Goal: Information Seeking & Learning: Learn about a topic

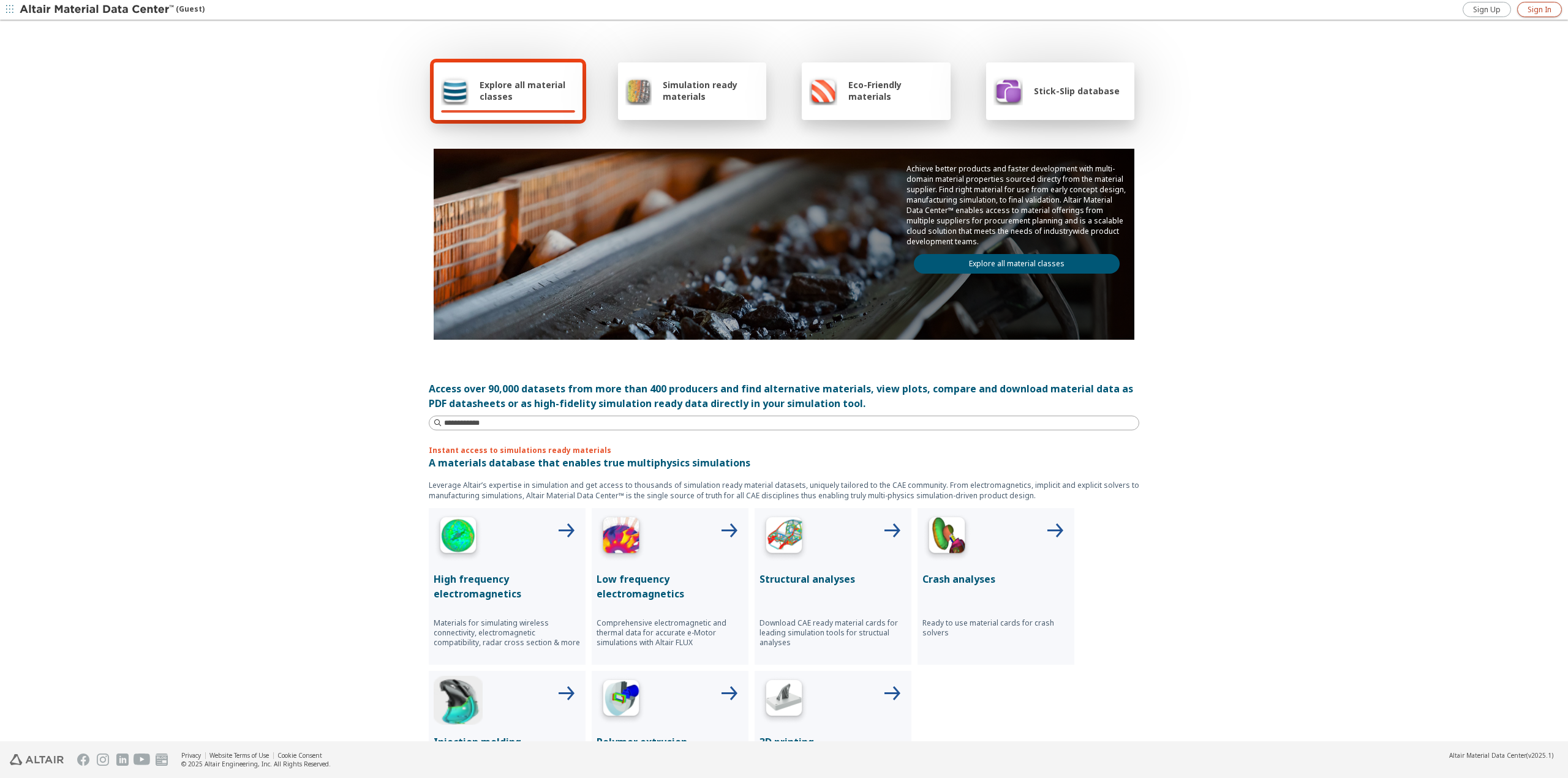
click at [1534, 10] on span "Sign In" at bounding box center [1539, 9] width 24 height 10
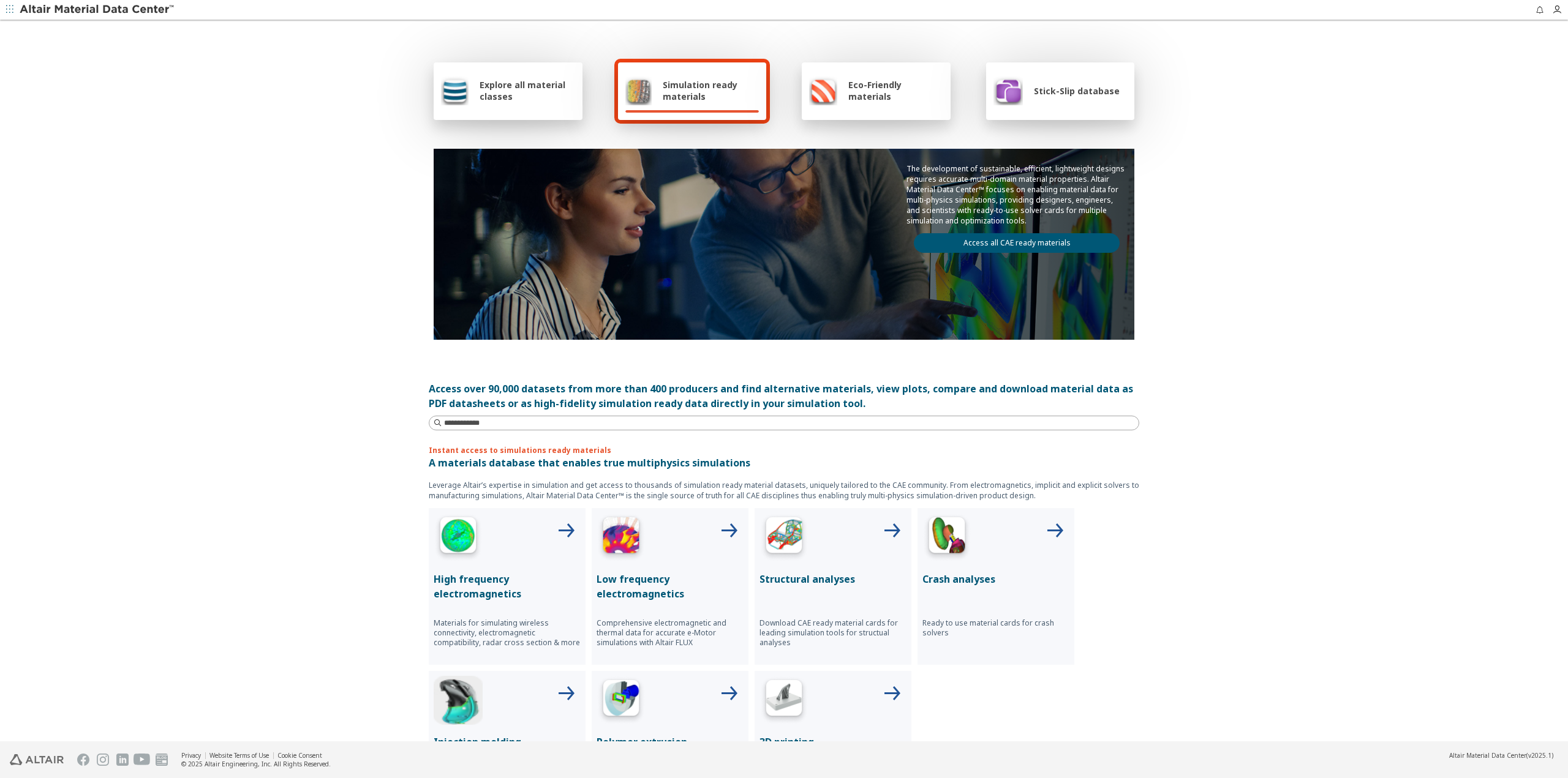
click at [100, 399] on div "Explore all material classes Simulation ready materials Eco-Friendly materials …" at bounding box center [784, 381] width 1568 height 721
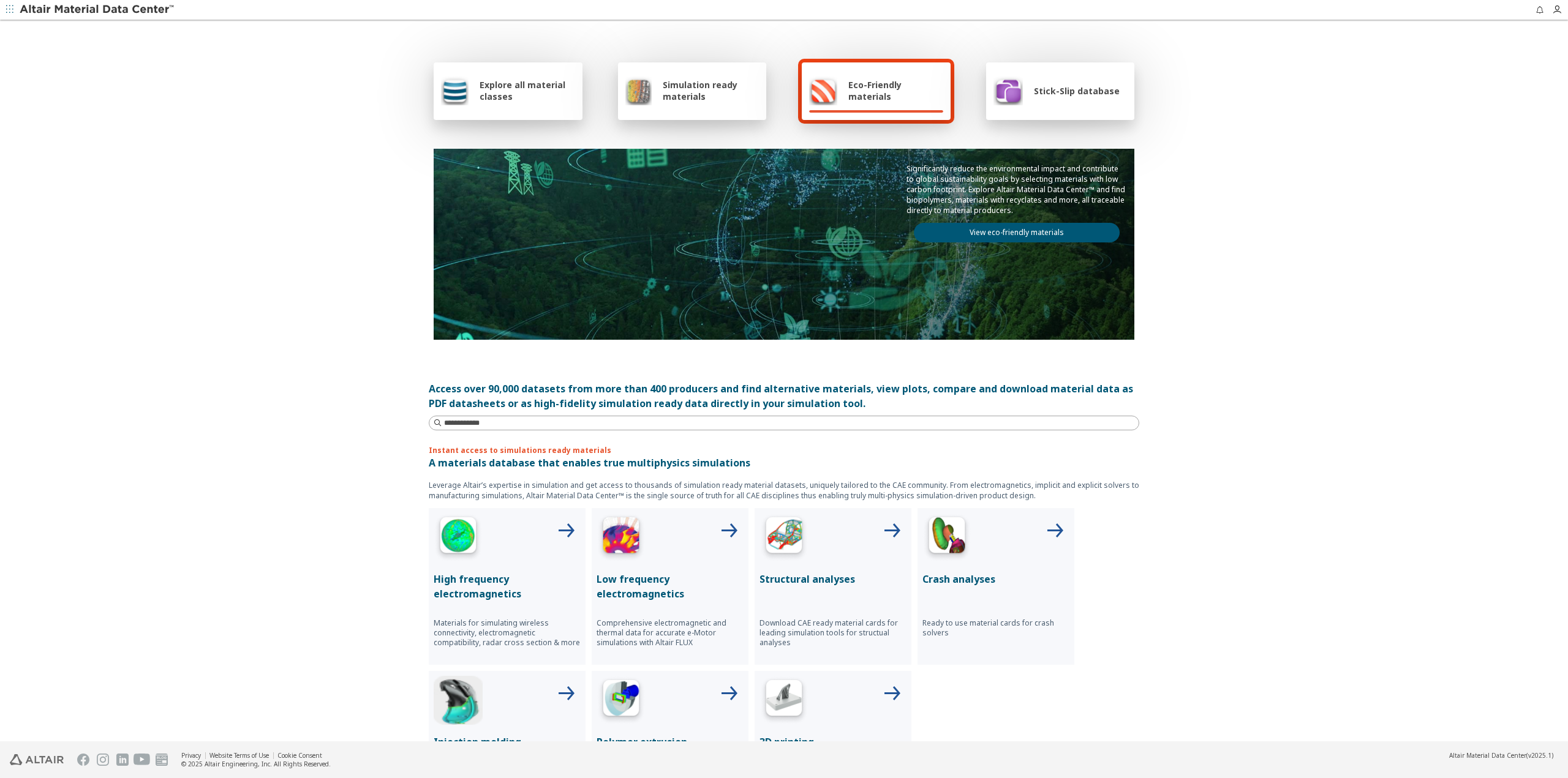
click at [10, 8] on icon "button" at bounding box center [10, 9] width 7 height 7
click at [86, 57] on icon at bounding box center [86, 56] width 10 height 10
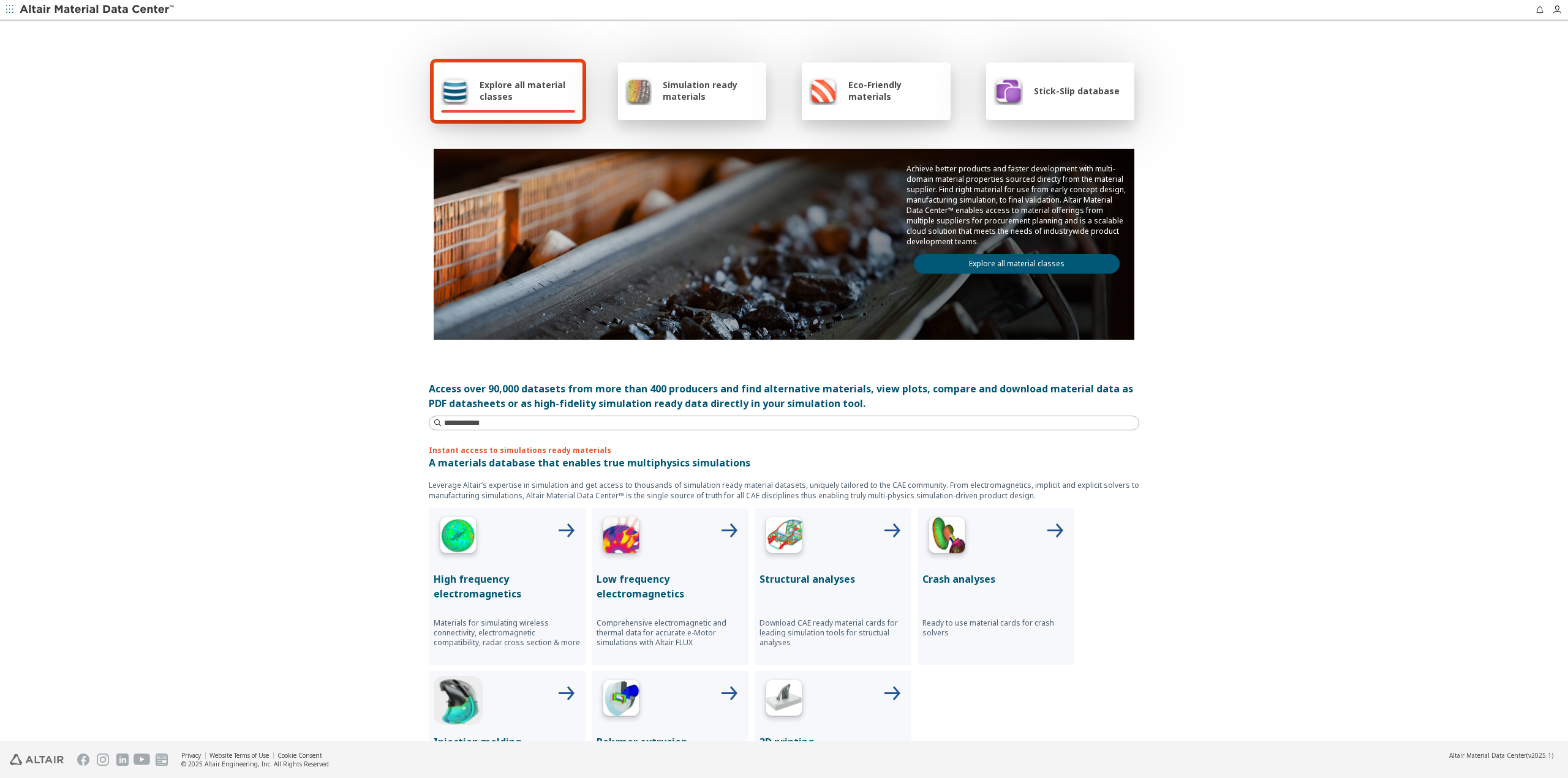
click at [853, 91] on span "Eco-Friendly materials" at bounding box center [895, 90] width 94 height 23
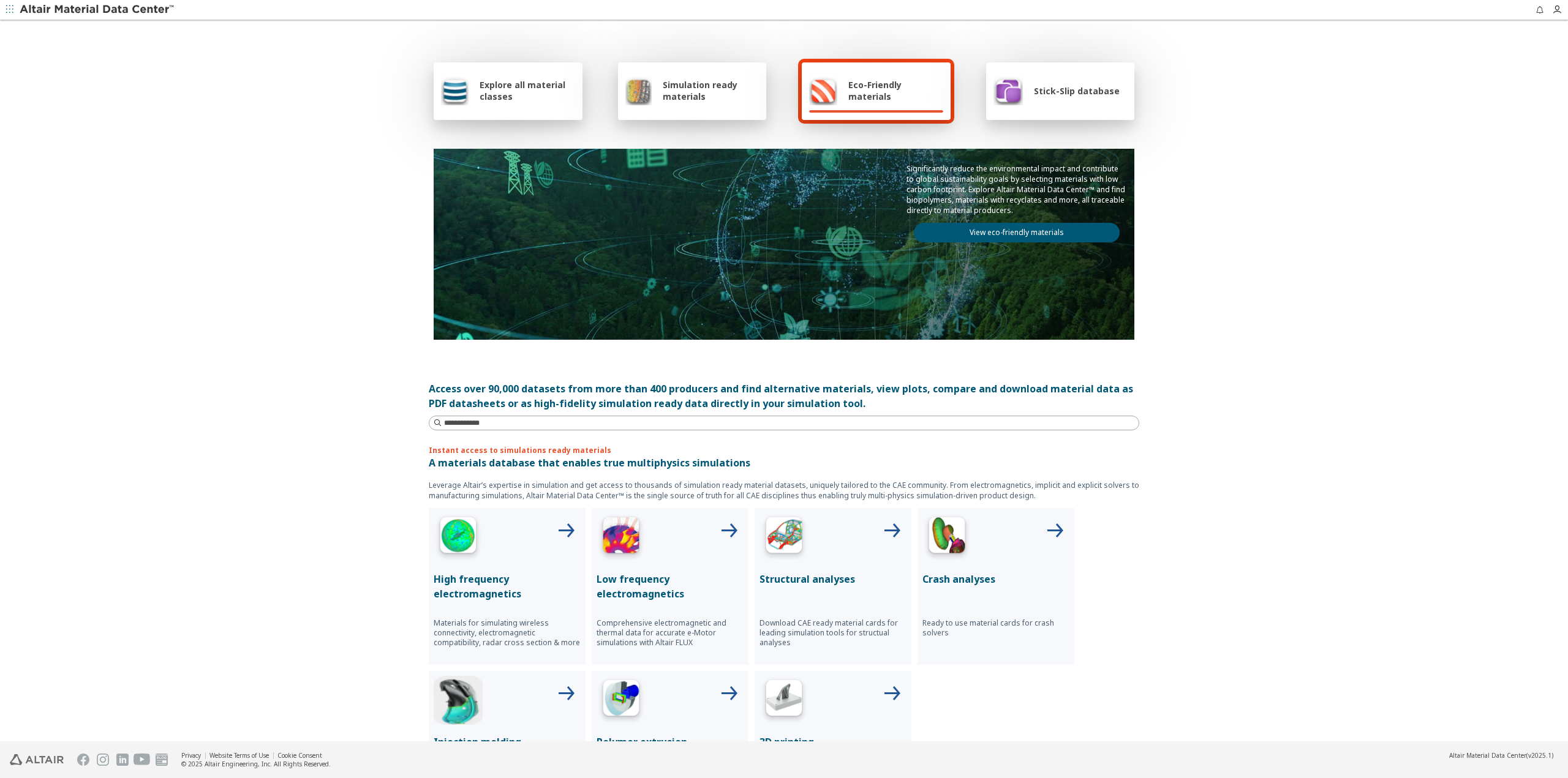
click at [1005, 233] on link "View eco-friendly materials" at bounding box center [1017, 232] width 205 height 19
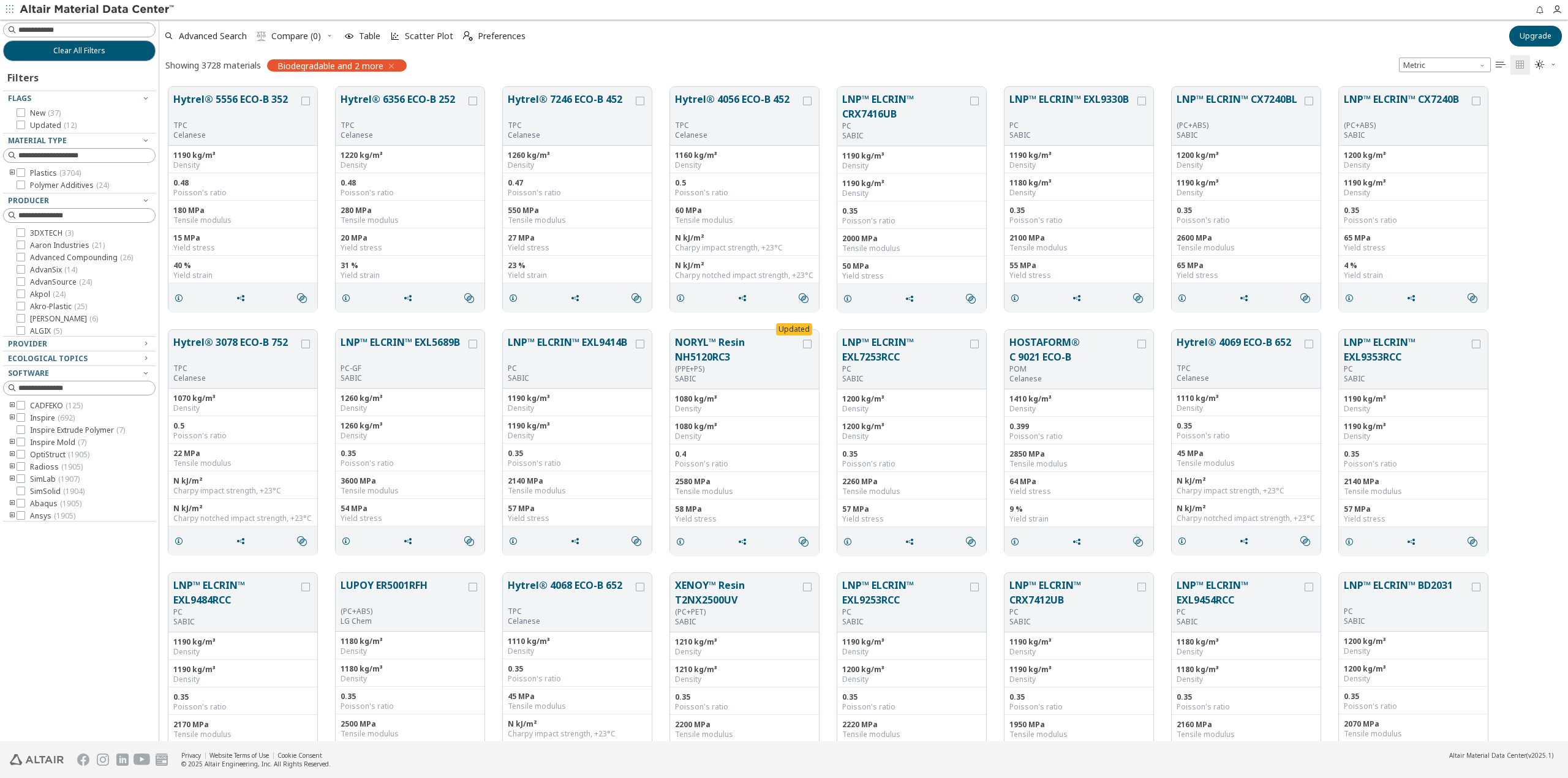
scroll to position [655, 1399]
click at [414, 35] on span "Scatter Plot" at bounding box center [429, 35] width 48 height 8
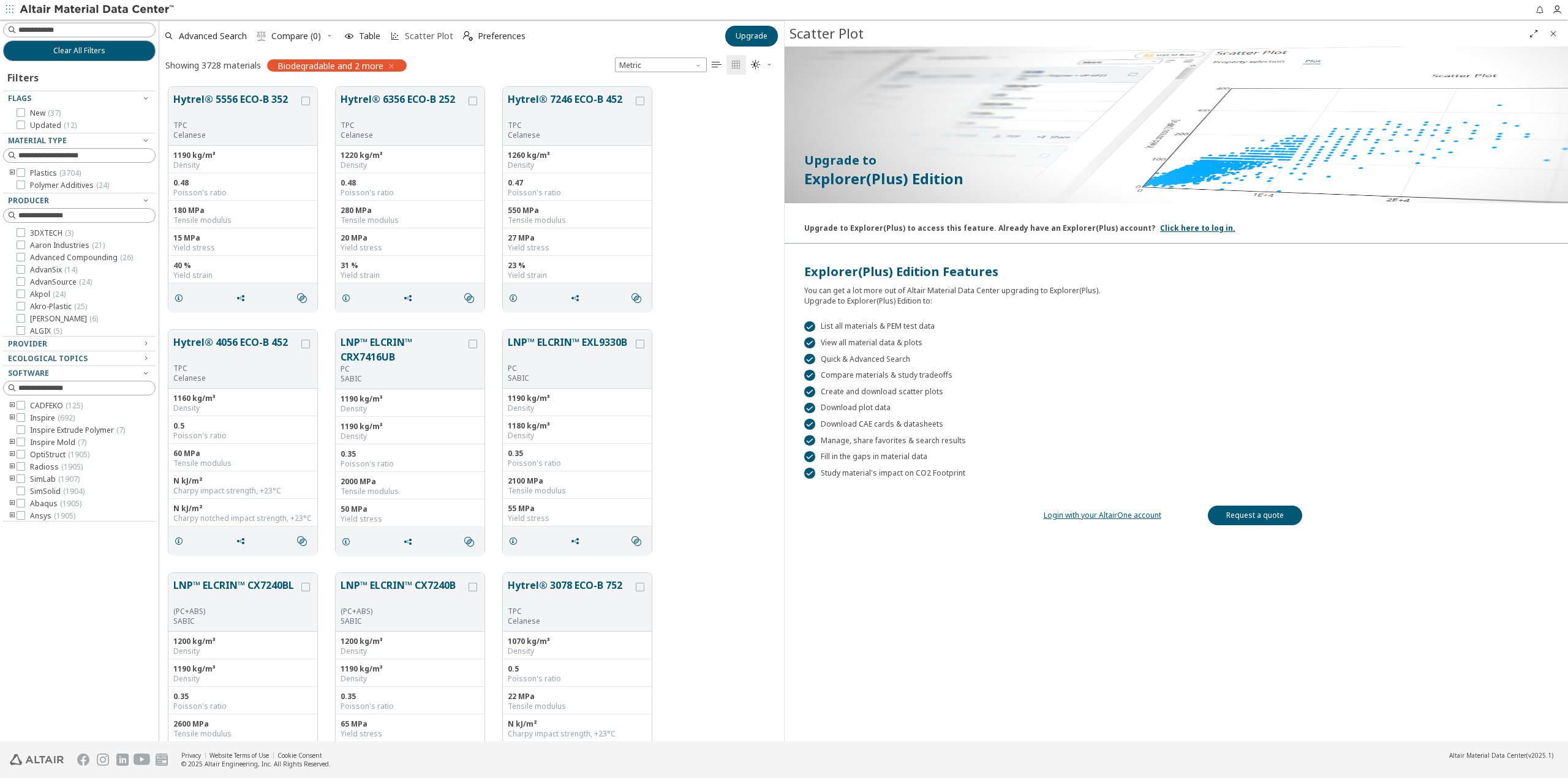
scroll to position [655, 615]
drag, startPoint x: 1554, startPoint y: 31, endPoint x: 1518, endPoint y: 43, distance: 37.9
click at [1554, 31] on icon "Close" at bounding box center [1553, 33] width 10 height 10
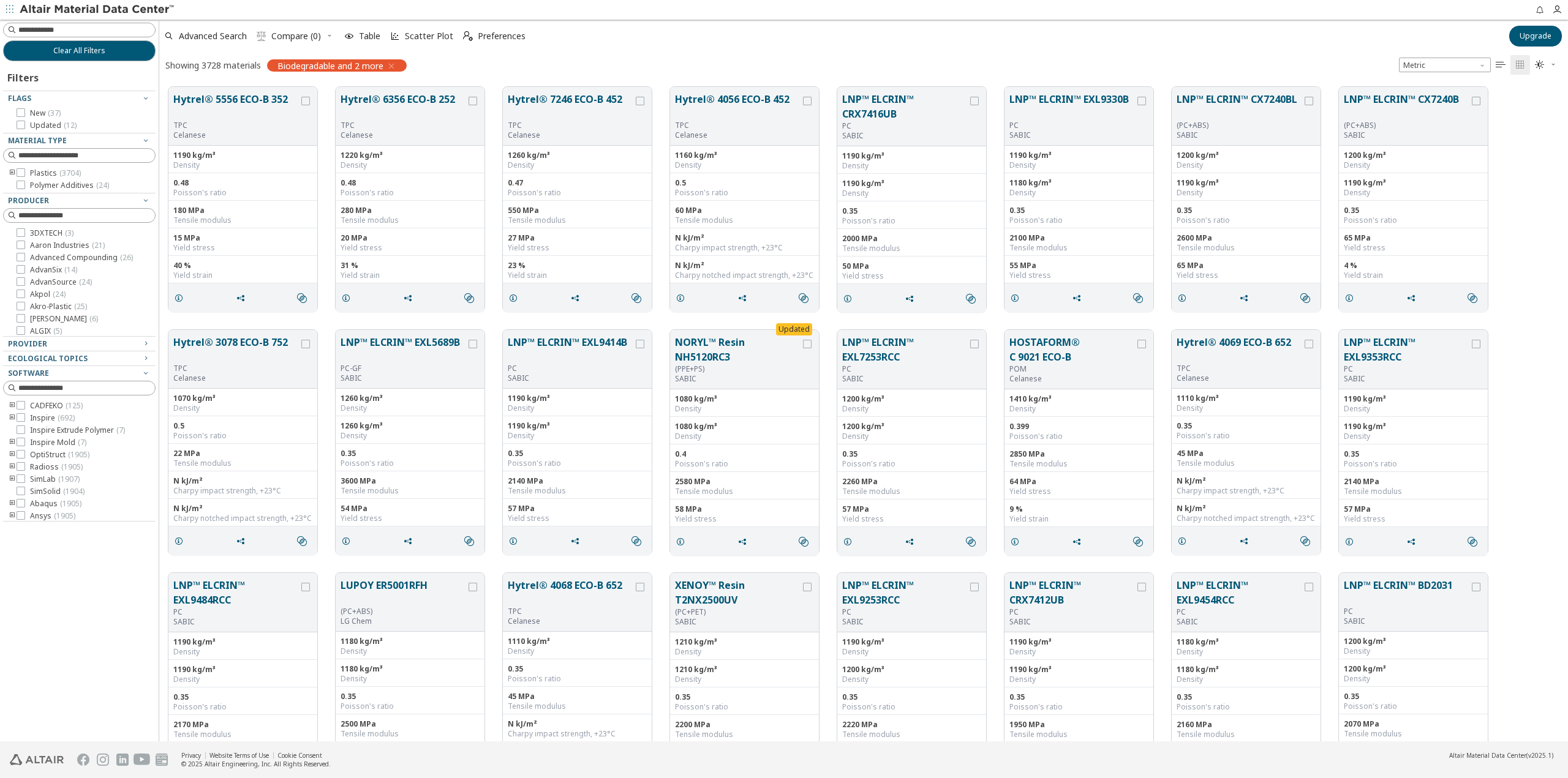
scroll to position [655, 1399]
click at [341, 539] on icon "grid" at bounding box center [346, 541] width 10 height 10
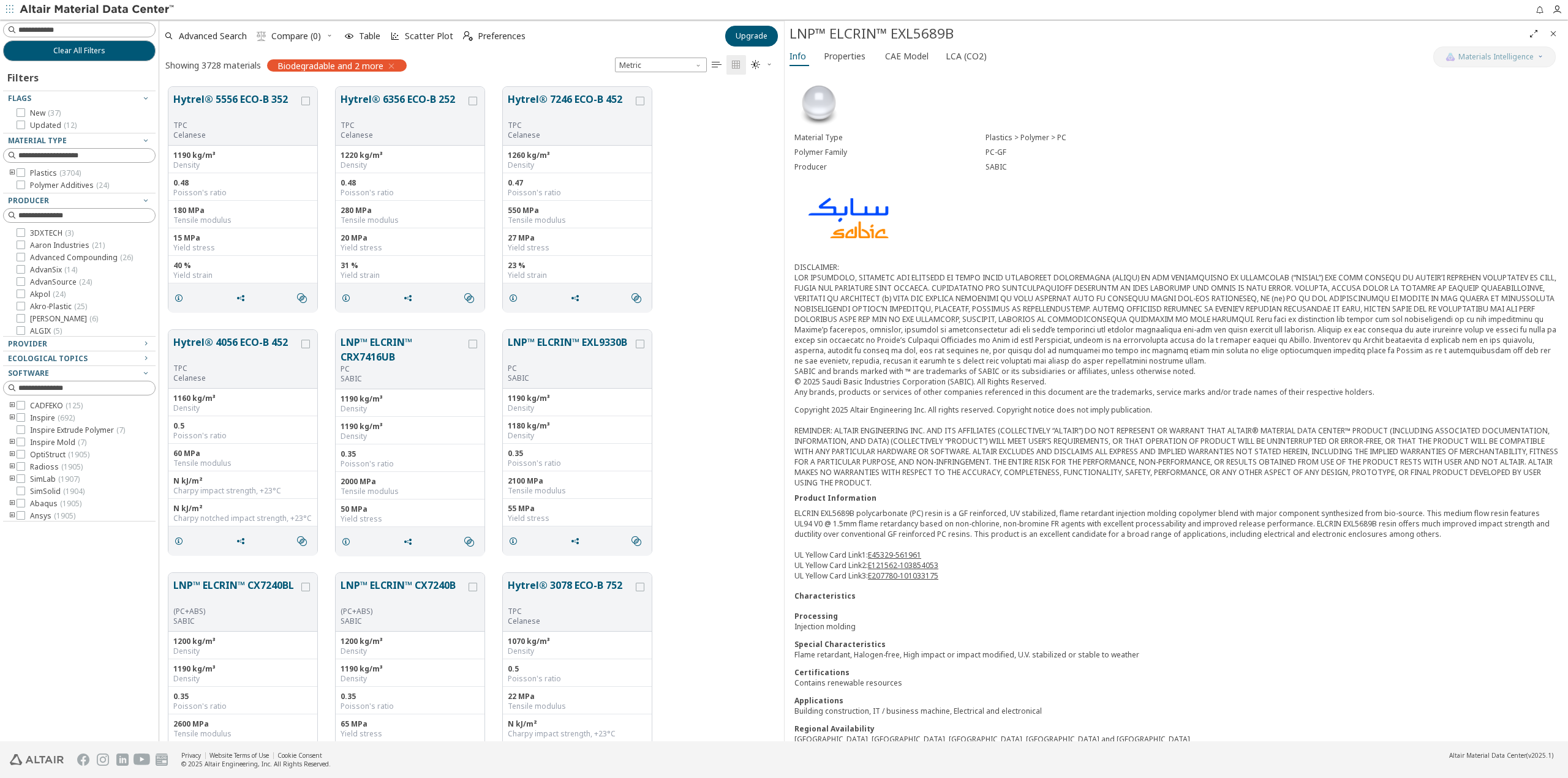
scroll to position [312, 0]
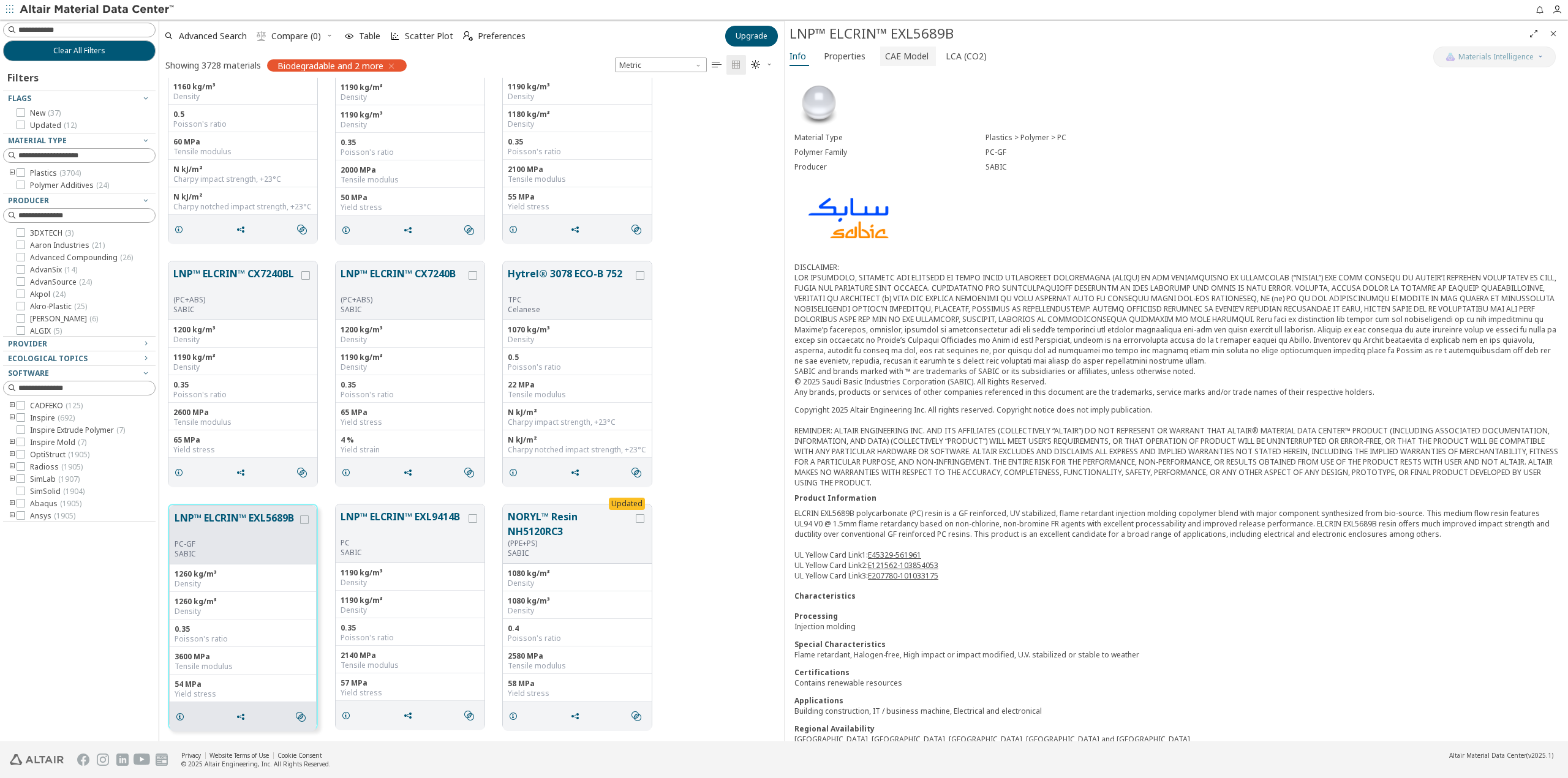
click at [897, 56] on span "CAE Model" at bounding box center [907, 56] width 43 height 19
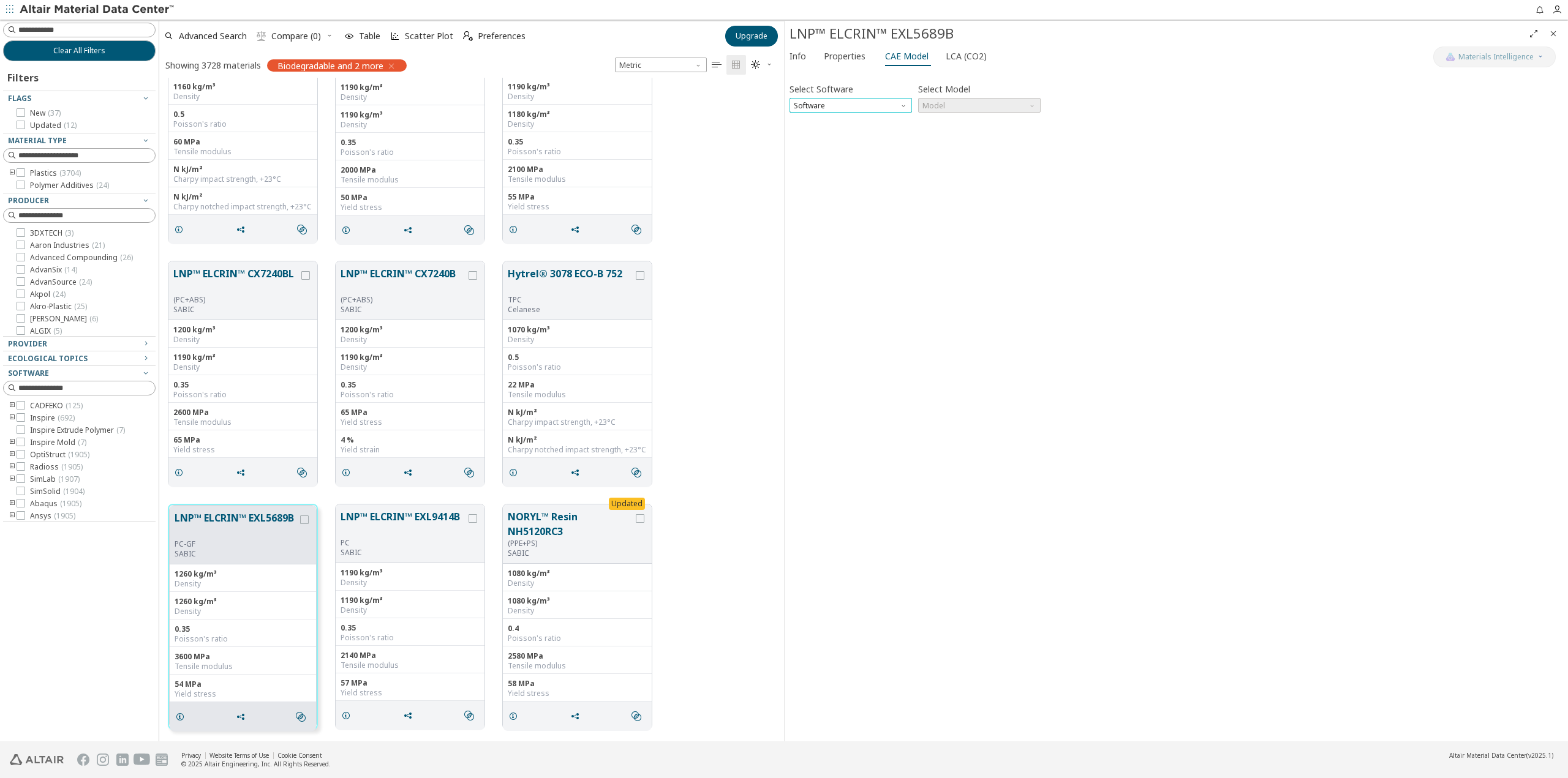
click at [896, 104] on span "Software" at bounding box center [850, 105] width 122 height 15
click at [842, 241] on span "Nastran" at bounding box center [851, 237] width 113 height 8
click at [965, 100] on span "Model" at bounding box center [979, 105] width 122 height 15
click at [964, 117] on span "MAT1" at bounding box center [980, 119] width 113 height 8
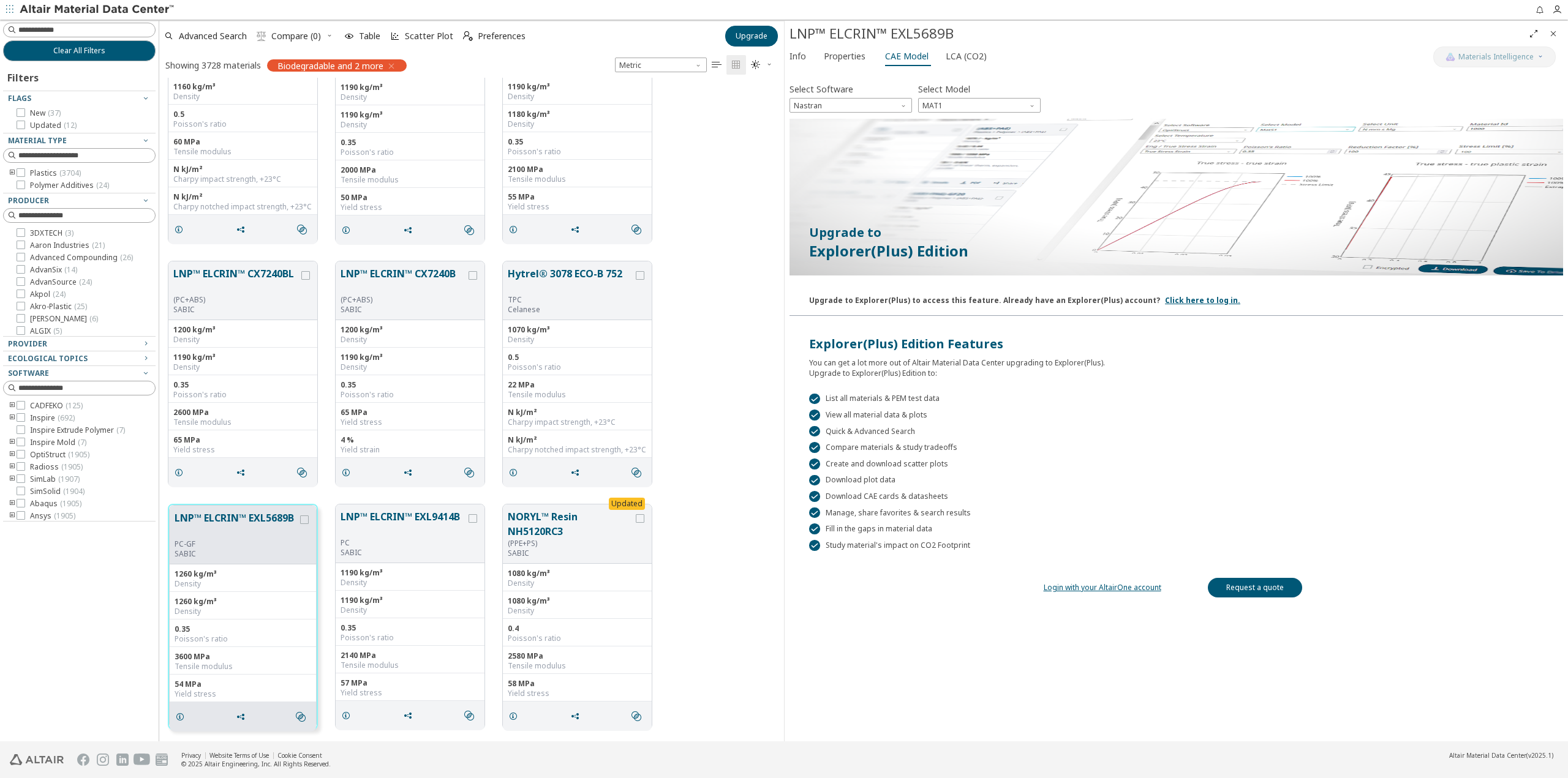
click at [1555, 33] on icon "Close" at bounding box center [1553, 33] width 10 height 10
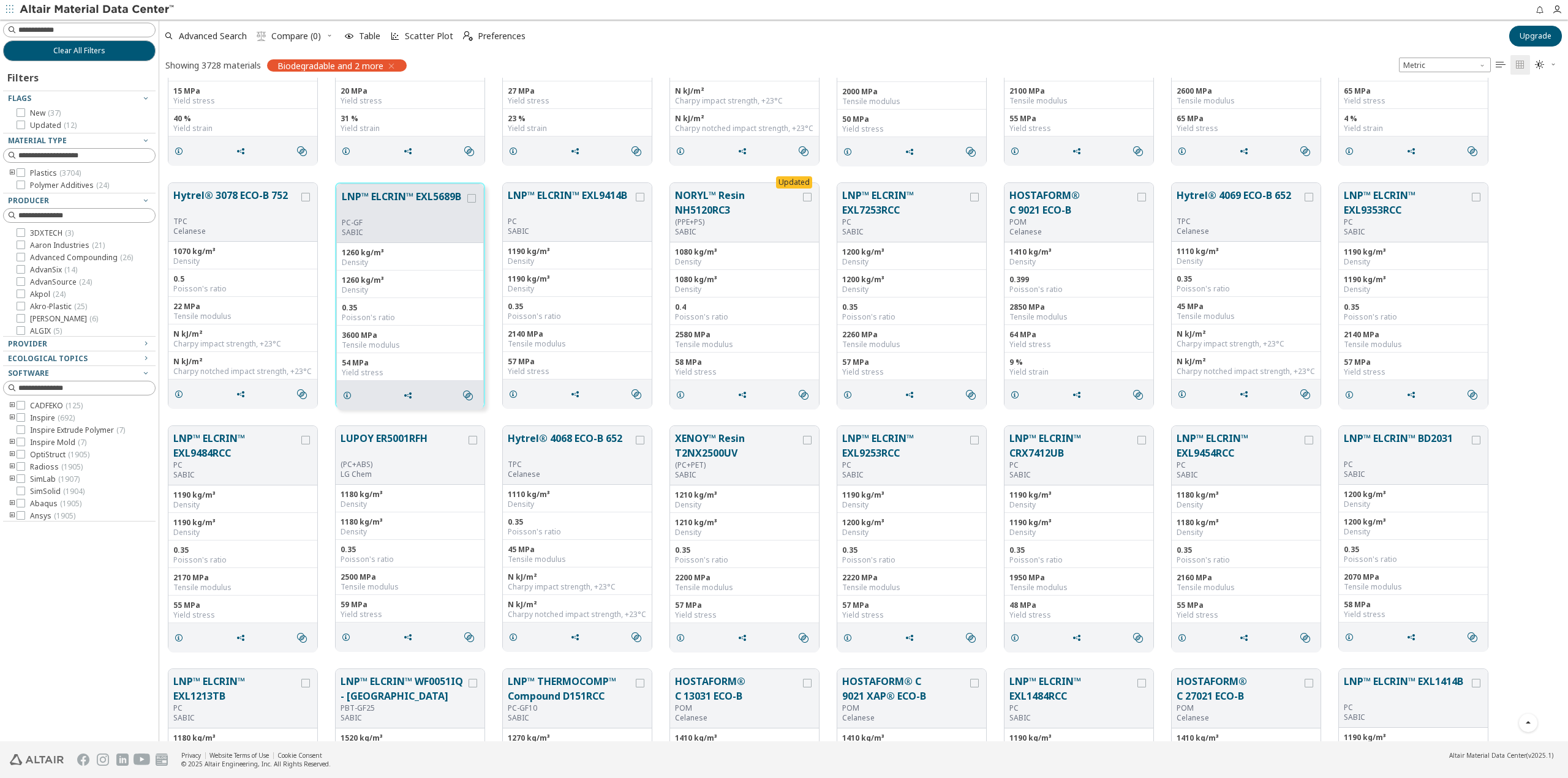
scroll to position [128, 0]
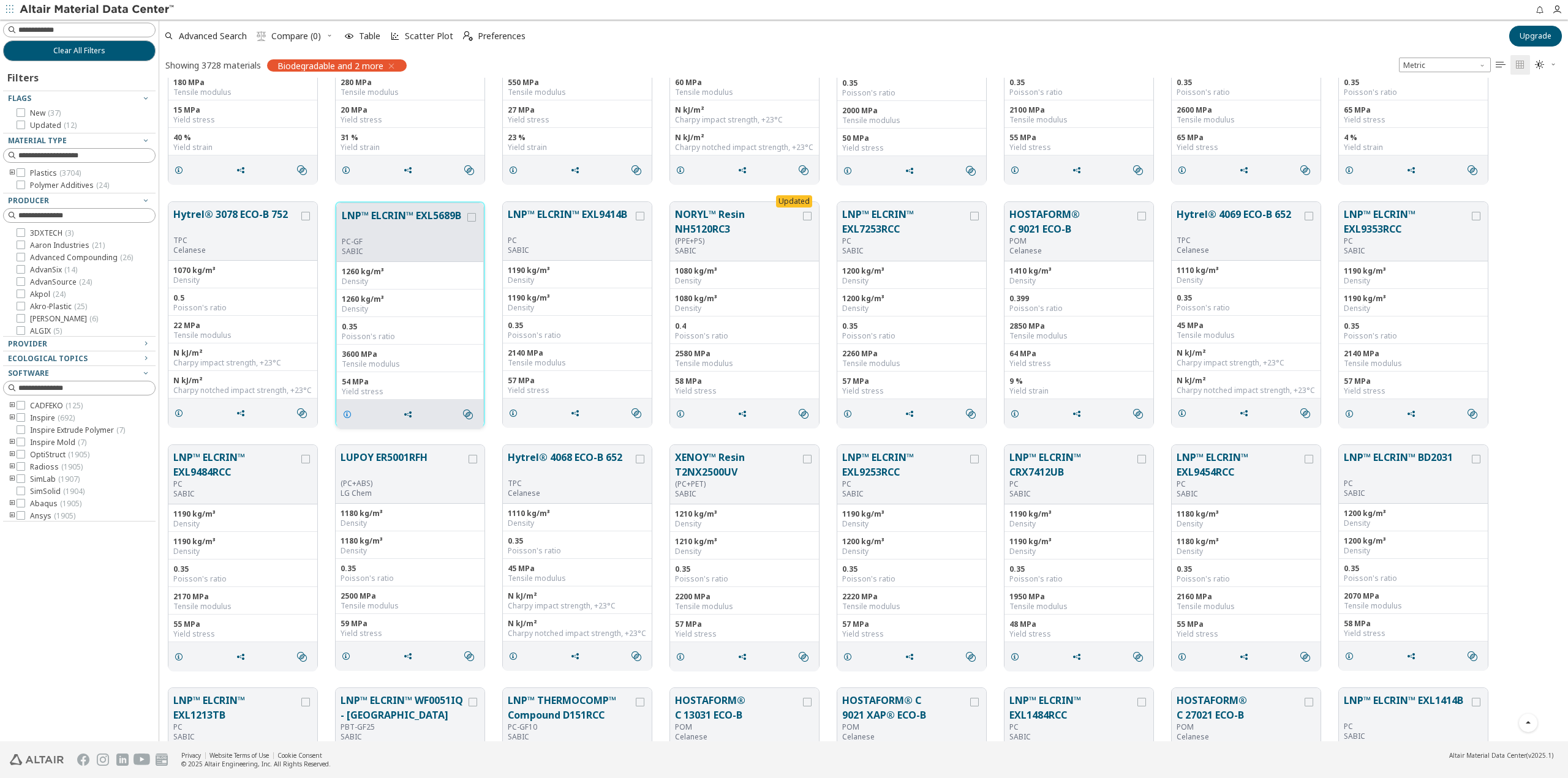
click at [347, 411] on icon "grid" at bounding box center [347, 414] width 10 height 10
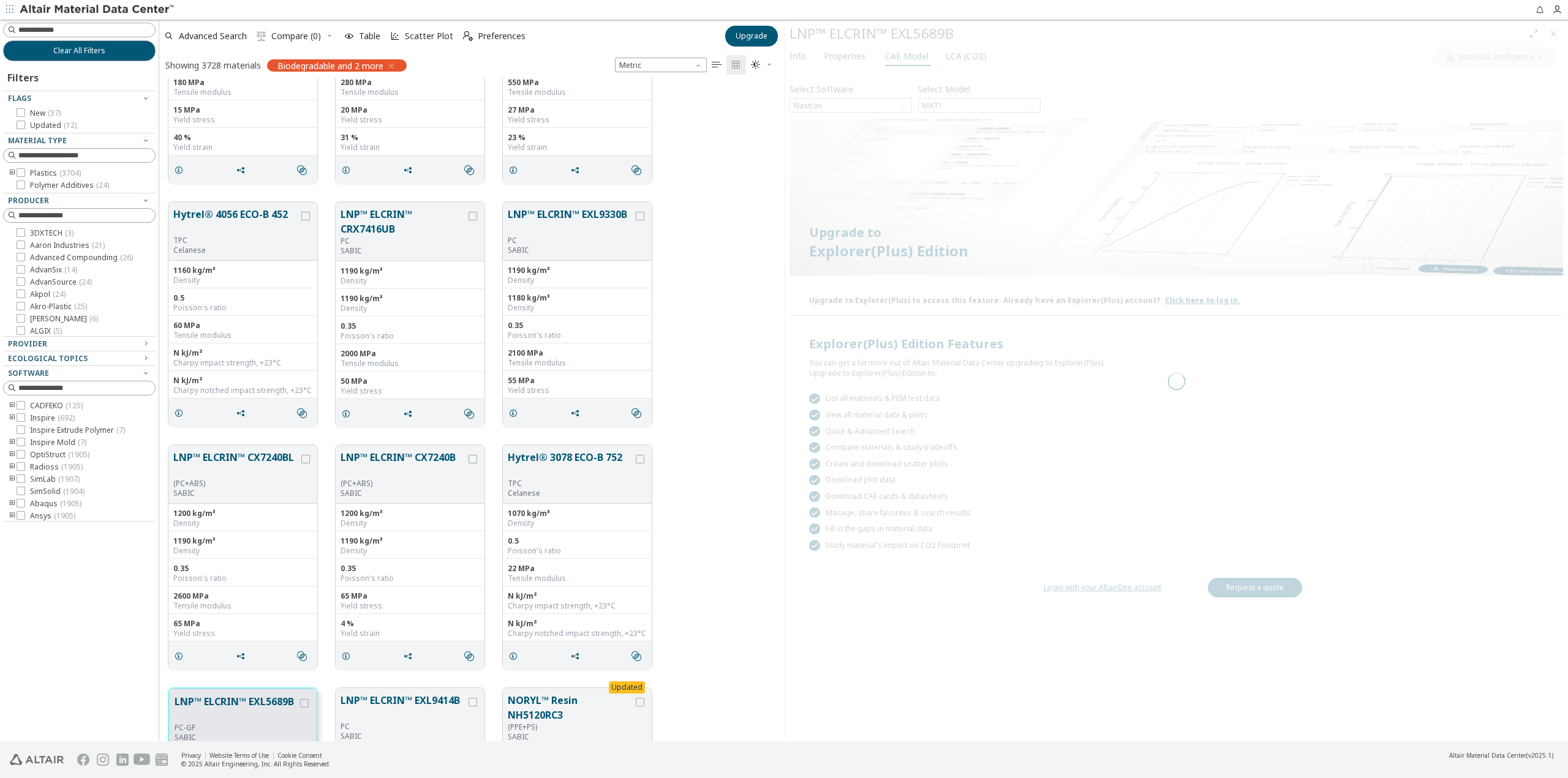
scroll to position [655, 615]
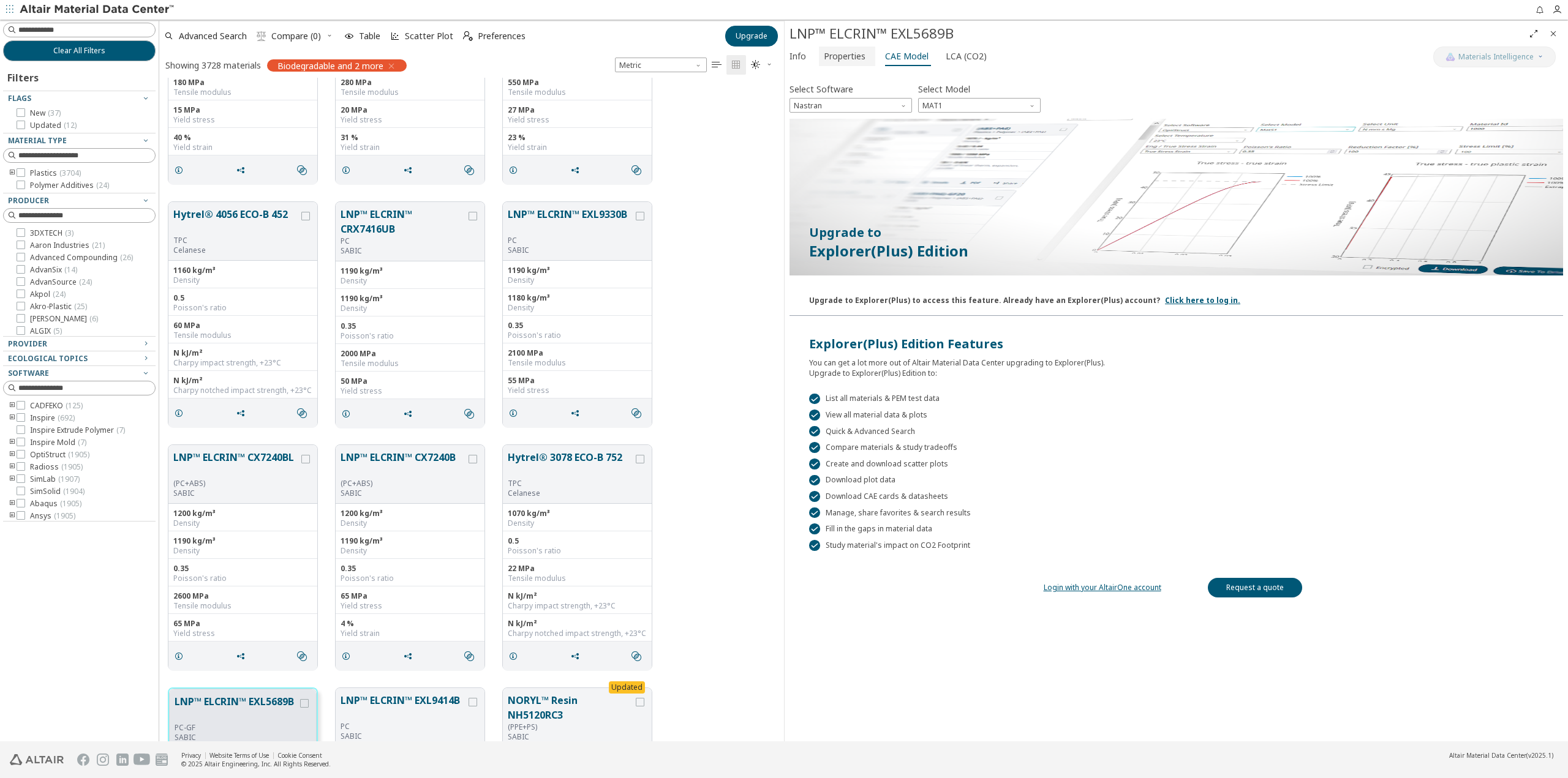
click at [836, 58] on span "Properties" at bounding box center [844, 56] width 42 height 19
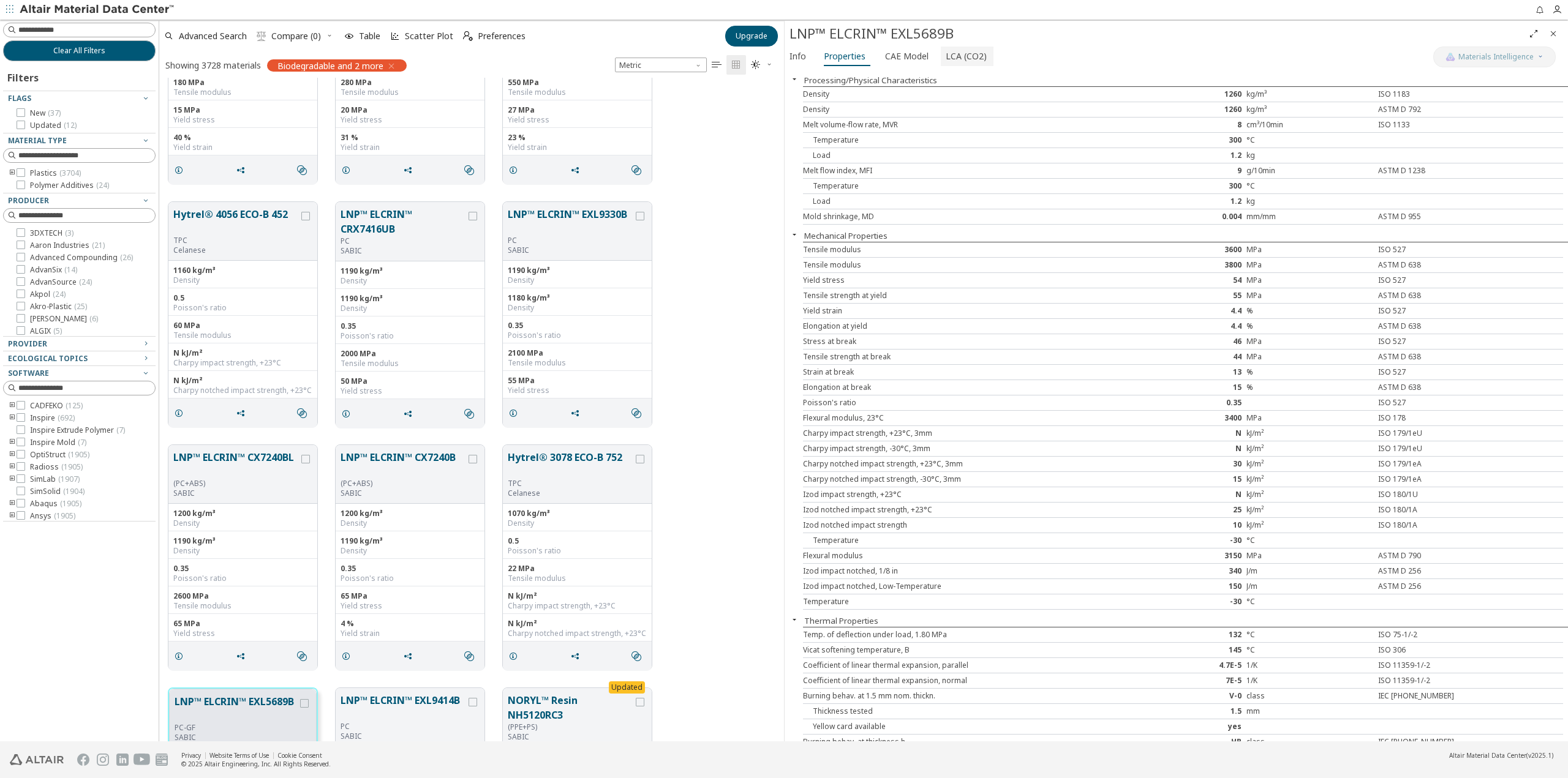
click at [961, 52] on span "LCA (CO2)" at bounding box center [966, 56] width 41 height 19
